Goal: Task Accomplishment & Management: Complete application form

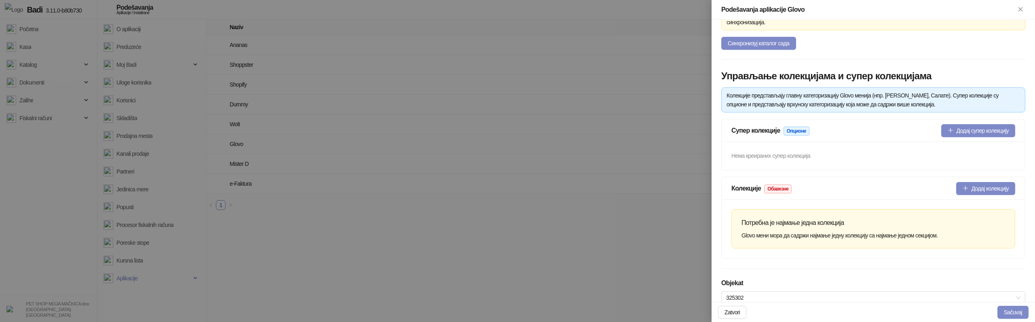
scroll to position [153, 0]
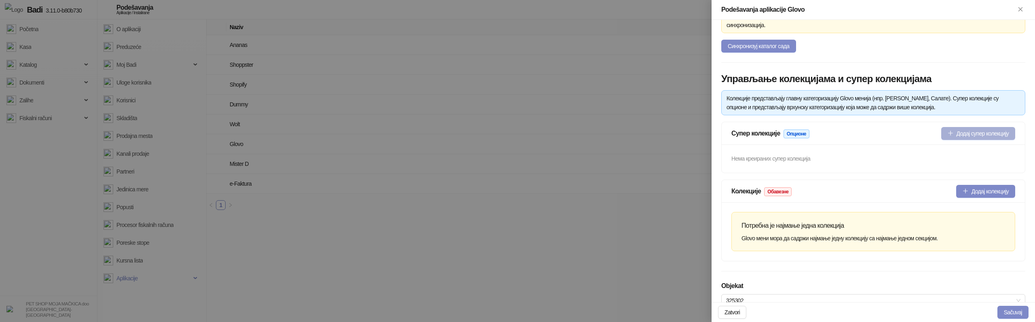
type input "**********"
click at [950, 129] on button "Додај супер колекцију" at bounding box center [978, 133] width 74 height 13
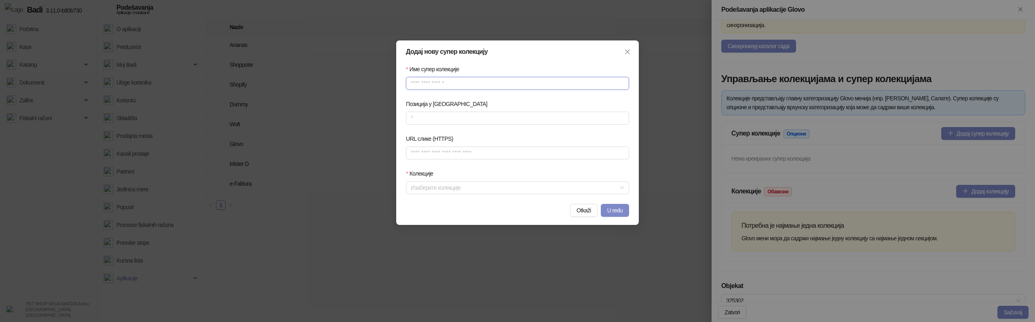
click at [454, 85] on input "Име супер колекције" at bounding box center [517, 83] width 223 height 13
click at [429, 84] on input "Име супер колекције" at bounding box center [517, 83] width 223 height 13
type input "****"
click at [421, 119] on input "Позиција у [GEOGRAPHIC_DATA]" at bounding box center [517, 118] width 222 height 12
click at [508, 193] on div at bounding box center [512, 187] width 211 height 11
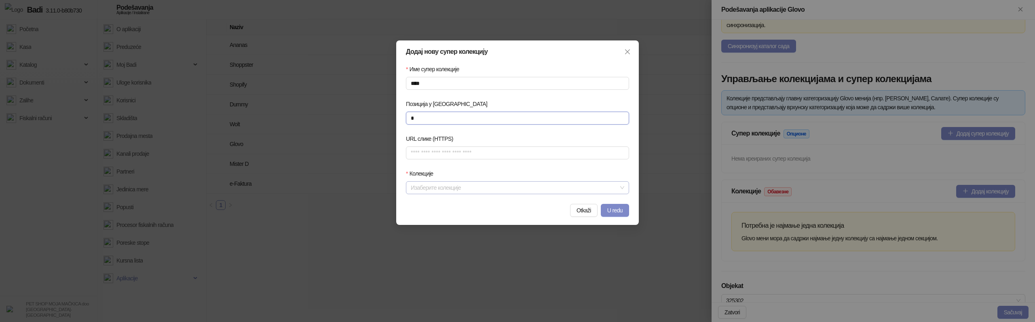
type input "*"
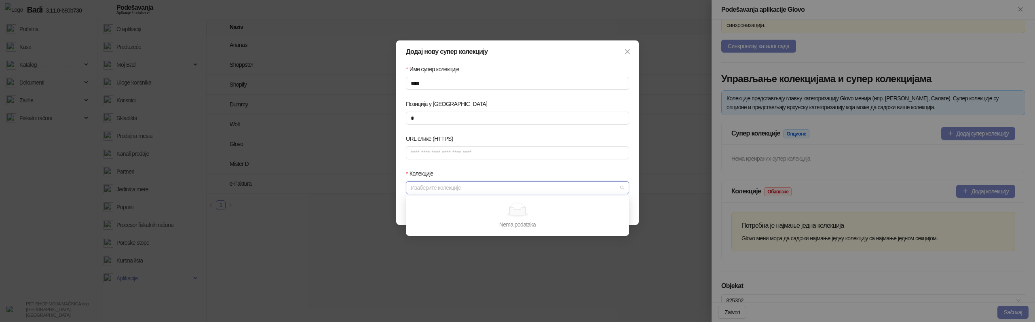
click at [509, 179] on div "Колекције" at bounding box center [517, 175] width 223 height 12
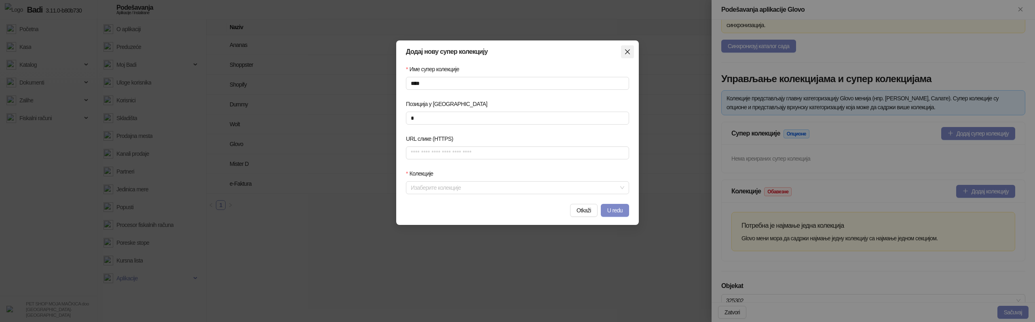
click at [628, 52] on icon "close" at bounding box center [627, 51] width 5 height 5
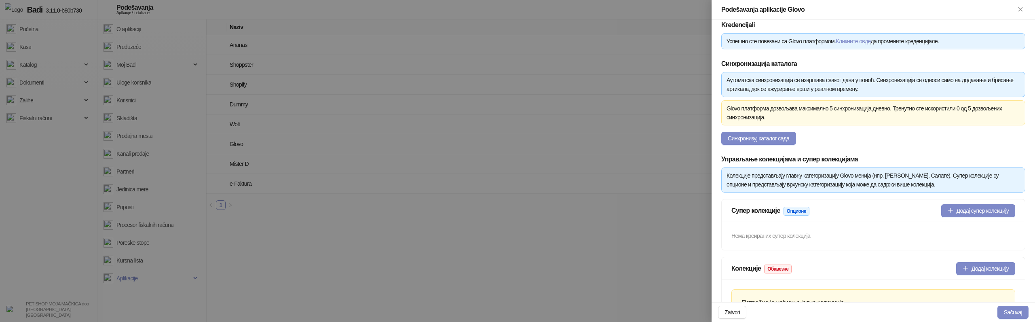
scroll to position [61, 0]
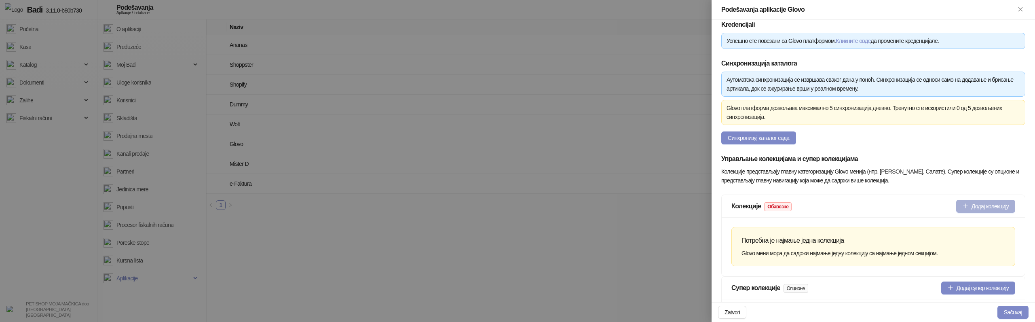
click at [987, 206] on button "Додај колекцију" at bounding box center [985, 206] width 59 height 13
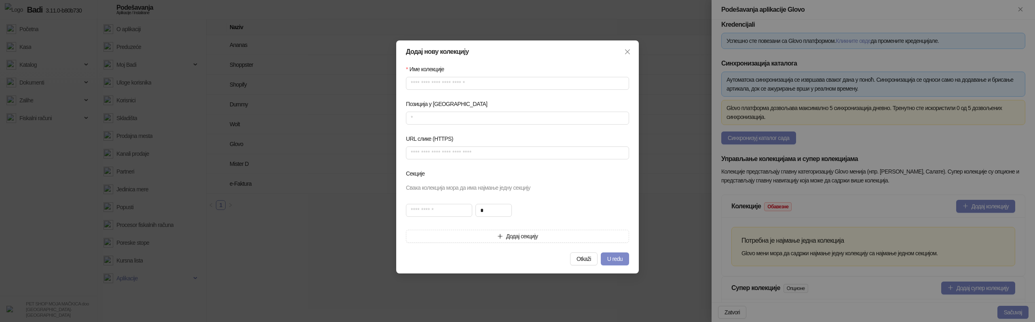
click at [361, 128] on div "Додај нову колекцију Име колекције Позиција у менију URL слике (HTTPS) Секције …" at bounding box center [517, 161] width 1035 height 322
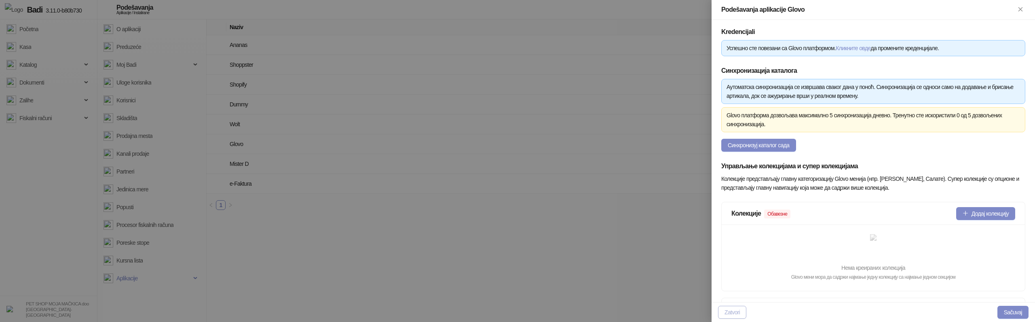
scroll to position [140, 0]
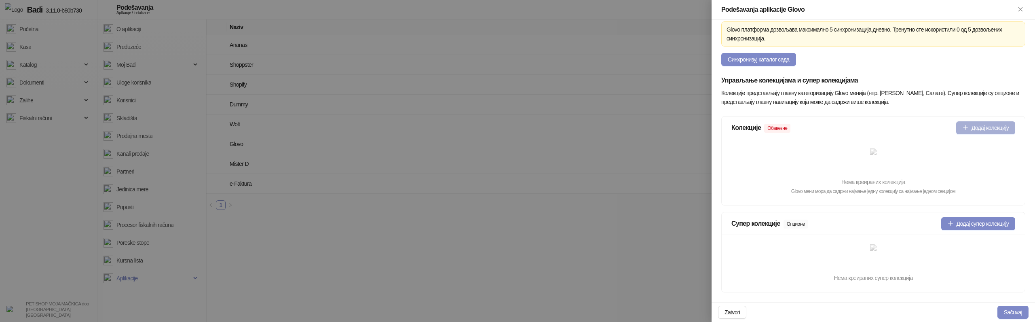
click at [984, 128] on button "Додај колекцију" at bounding box center [985, 127] width 59 height 13
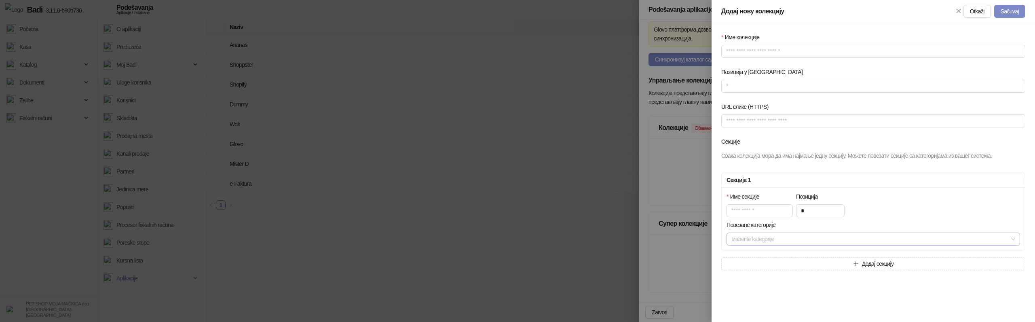
click at [821, 241] on div at bounding box center [869, 238] width 282 height 11
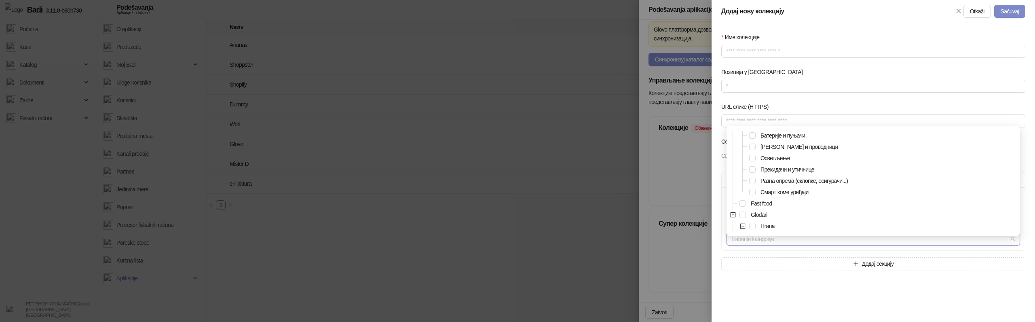
scroll to position [2, 0]
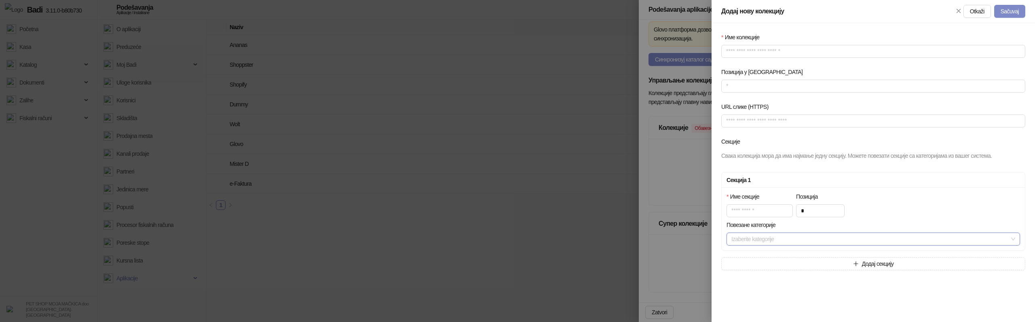
click at [792, 286] on div "Име колекције Позиција у менију URL слике (HTTPS) Секције Свака колекција мора …" at bounding box center [872, 172] width 323 height 299
click at [810, 256] on form "Име колекције Позиција у менију URL слике (HTTPS) Секције Свака колекција мора …" at bounding box center [873, 151] width 304 height 237
click at [810, 268] on button "Додај секцију" at bounding box center [873, 263] width 304 height 13
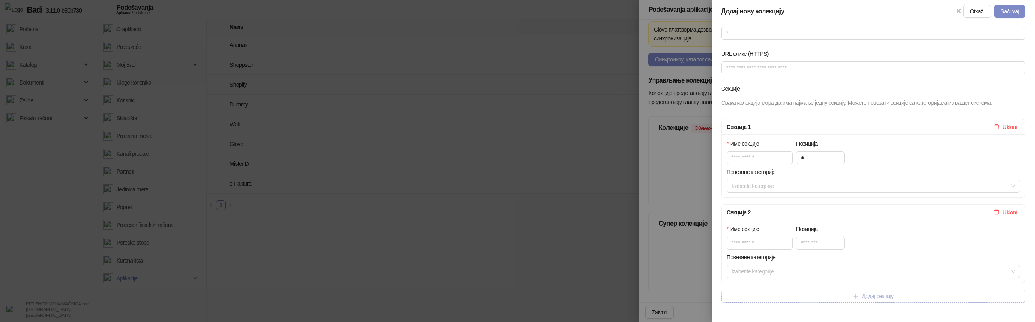
scroll to position [58, 0]
click at [652, 165] on div at bounding box center [517, 161] width 1035 height 322
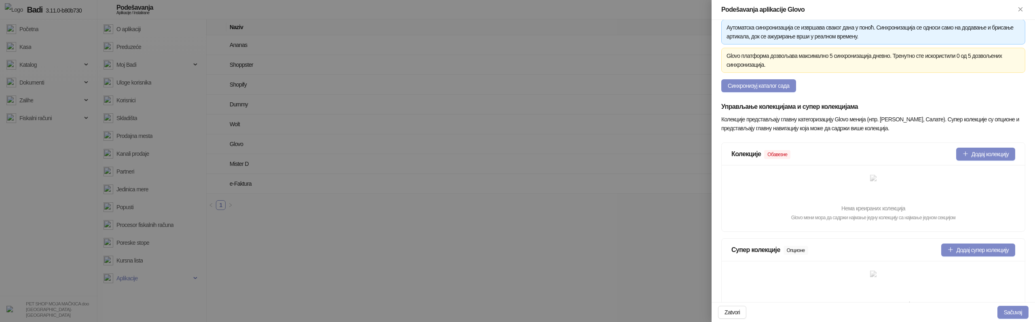
scroll to position [140, 0]
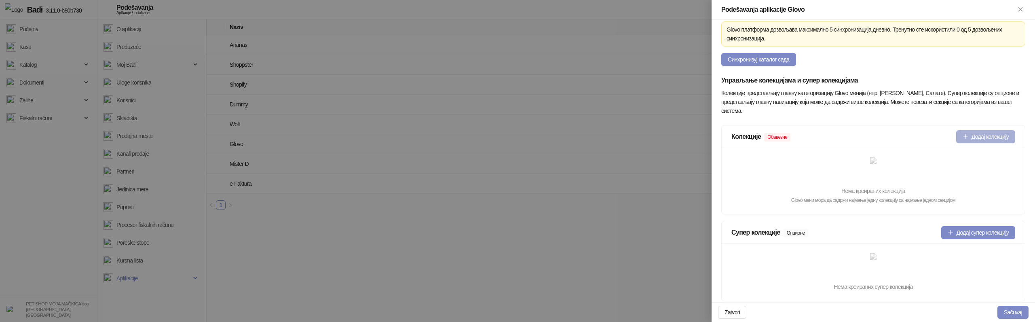
click at [985, 140] on button "Додај колекцију" at bounding box center [985, 136] width 59 height 13
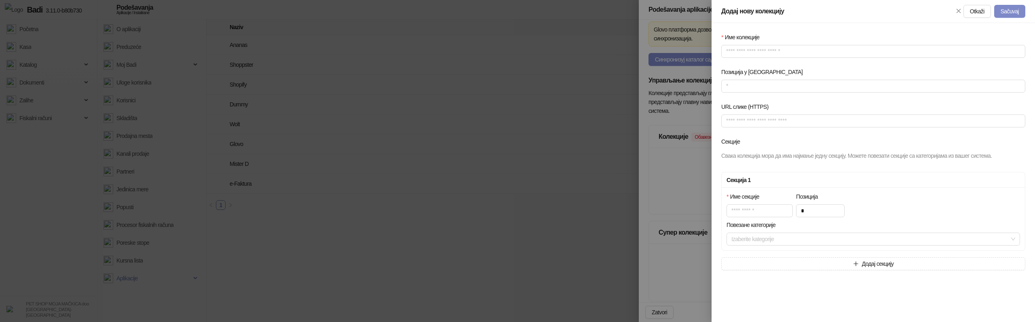
scroll to position [0, 0]
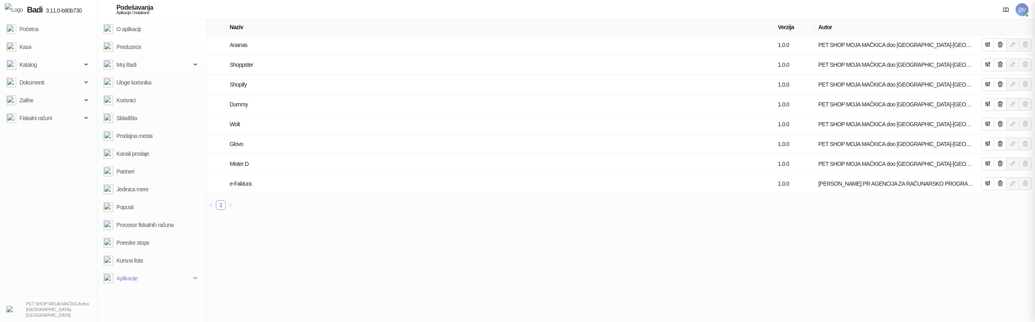
type input "**********"
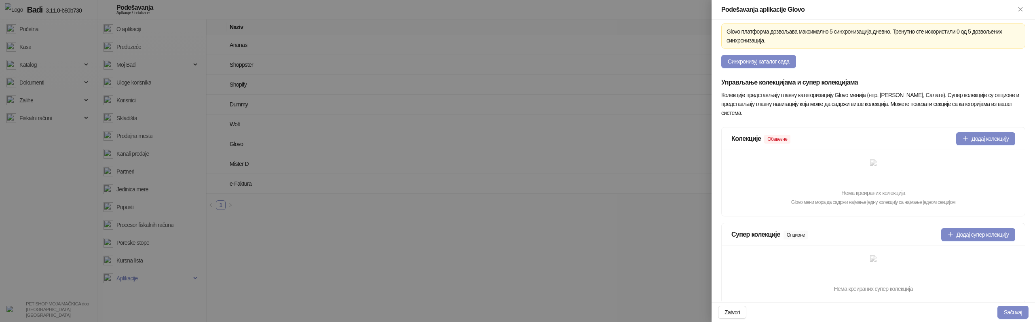
scroll to position [149, 0]
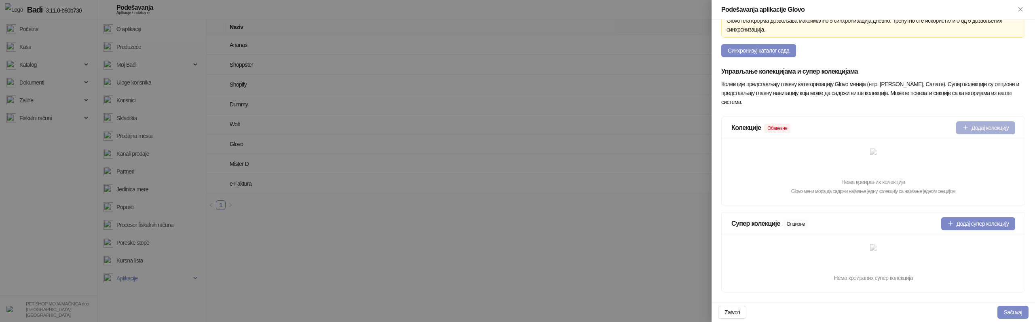
click at [975, 127] on button "Додај колекцију" at bounding box center [985, 127] width 59 height 13
click at [982, 125] on button "Додај колекцију" at bounding box center [985, 127] width 59 height 13
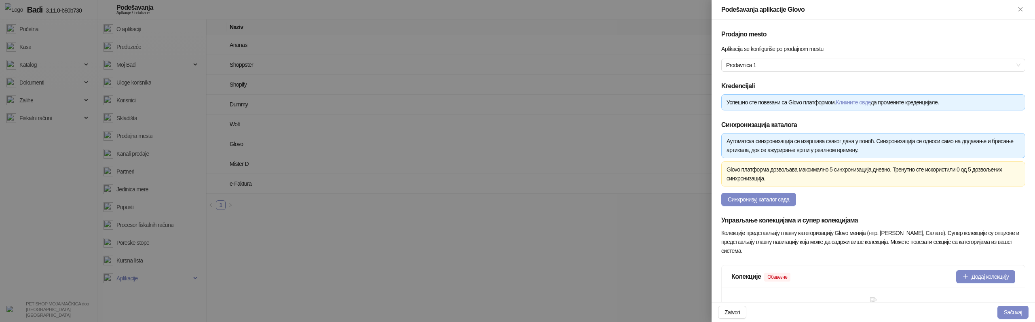
scroll to position [114, 0]
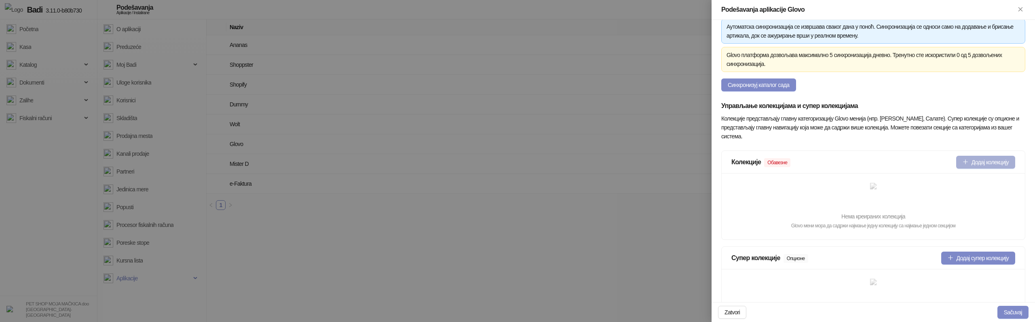
type input "**********"
click at [983, 159] on button "Додај колекцију" at bounding box center [985, 162] width 59 height 13
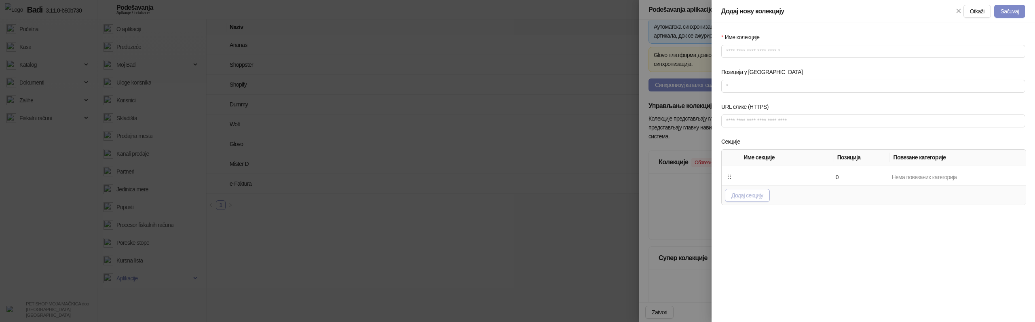
click at [752, 199] on button "Додај секцију" at bounding box center [747, 195] width 45 height 13
click at [750, 215] on span "Додај секцију" at bounding box center [747, 215] width 32 height 6
click at [763, 181] on td at bounding box center [786, 175] width 93 height 20
click at [749, 174] on td at bounding box center [786, 175] width 93 height 20
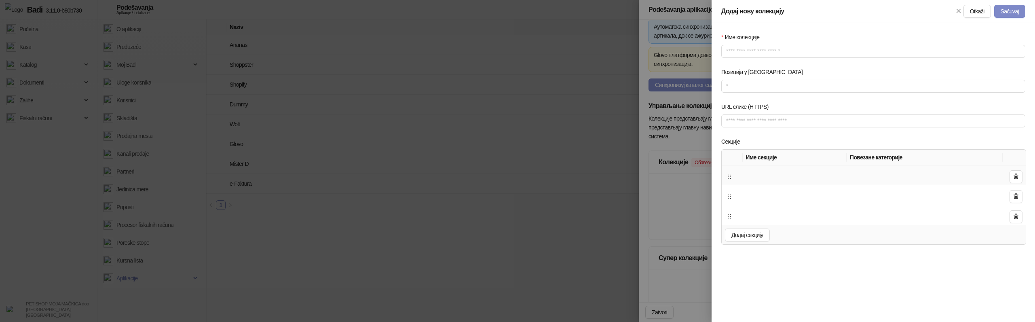
click at [754, 172] on td at bounding box center [795, 175] width 104 height 20
click at [766, 170] on input "text" at bounding box center [786, 175] width 88 height 13
click at [760, 175] on input "*" at bounding box center [786, 175] width 88 height 13
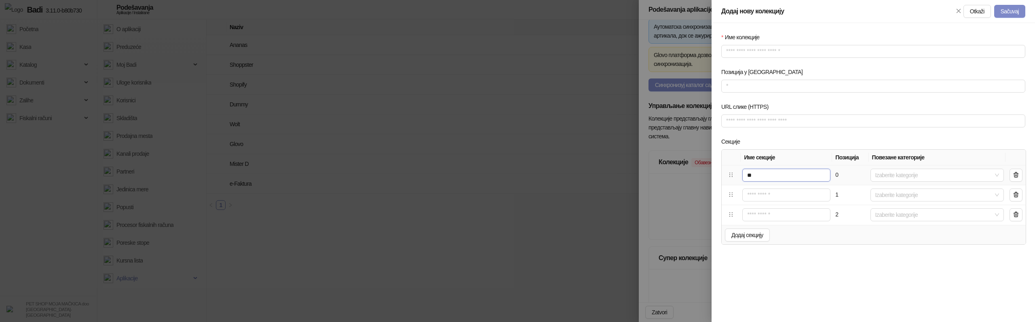
click at [765, 176] on input "**" at bounding box center [786, 175] width 88 height 13
click at [766, 172] on input "***" at bounding box center [786, 175] width 88 height 13
click at [760, 177] on input "*" at bounding box center [786, 175] width 88 height 13
